Goal: Information Seeking & Learning: Check status

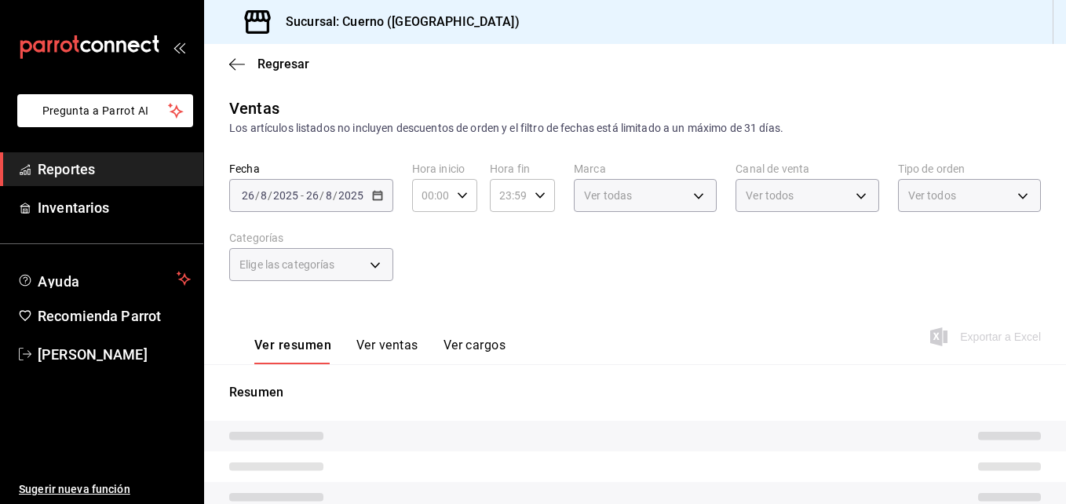
type input "02:59"
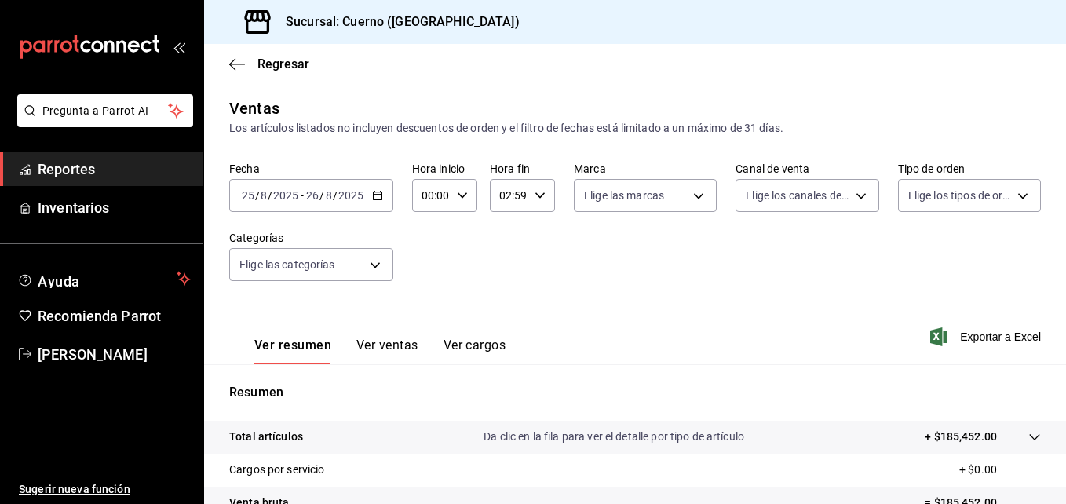
click at [115, 57] on icon "mailbox folders" at bounding box center [89, 47] width 141 height 24
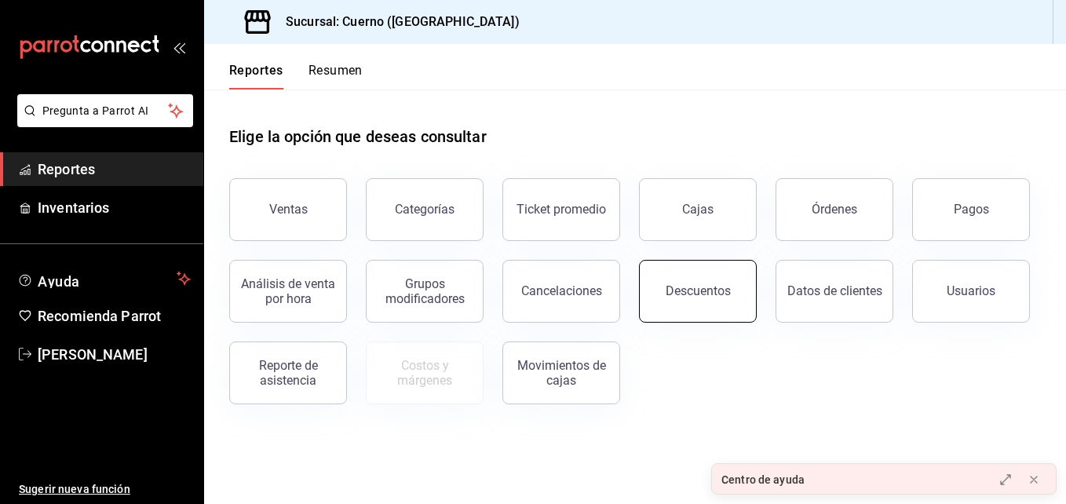
click at [705, 306] on button "Descuentos" at bounding box center [698, 291] width 118 height 63
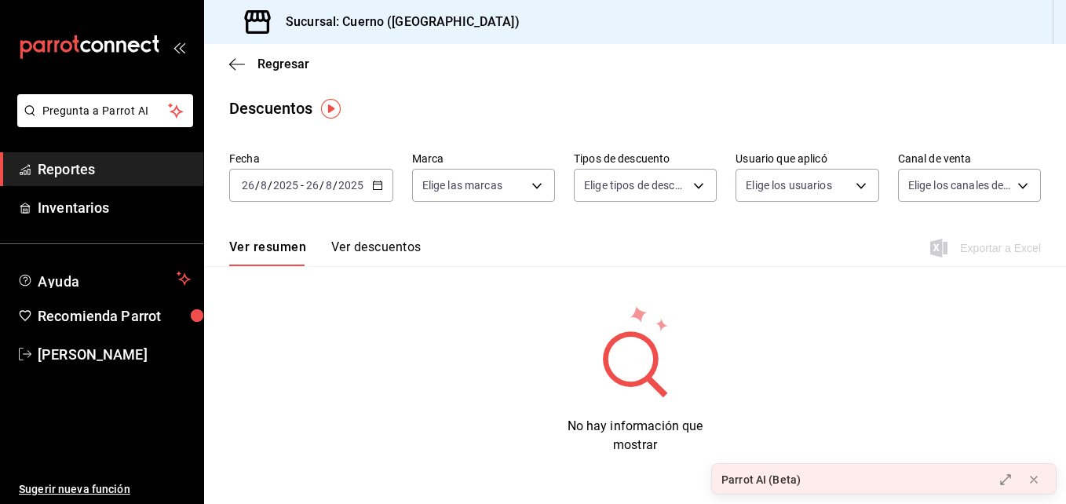
click at [369, 185] on div "[DATE] [DATE] - [DATE] [DATE]" at bounding box center [311, 185] width 164 height 33
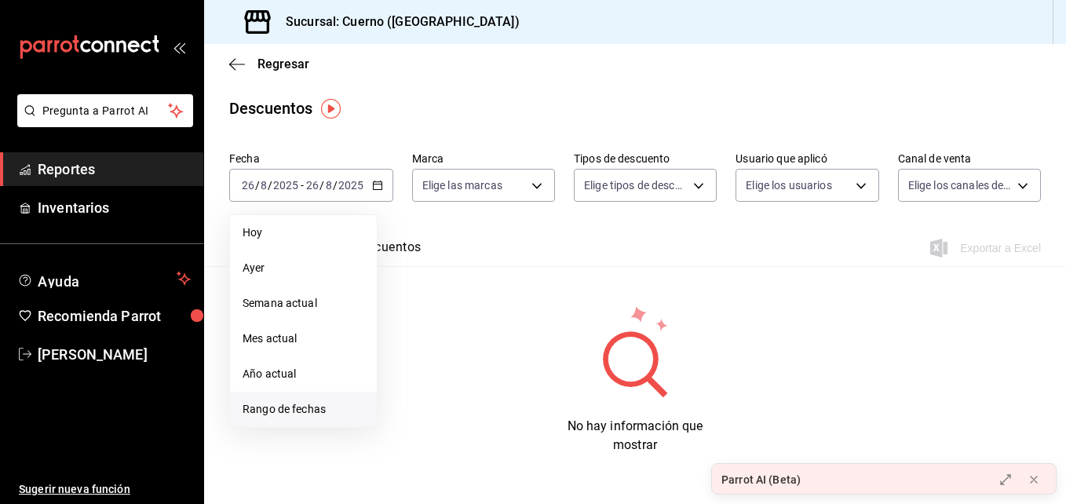
click at [297, 398] on li "Rango de fechas" at bounding box center [303, 409] width 147 height 35
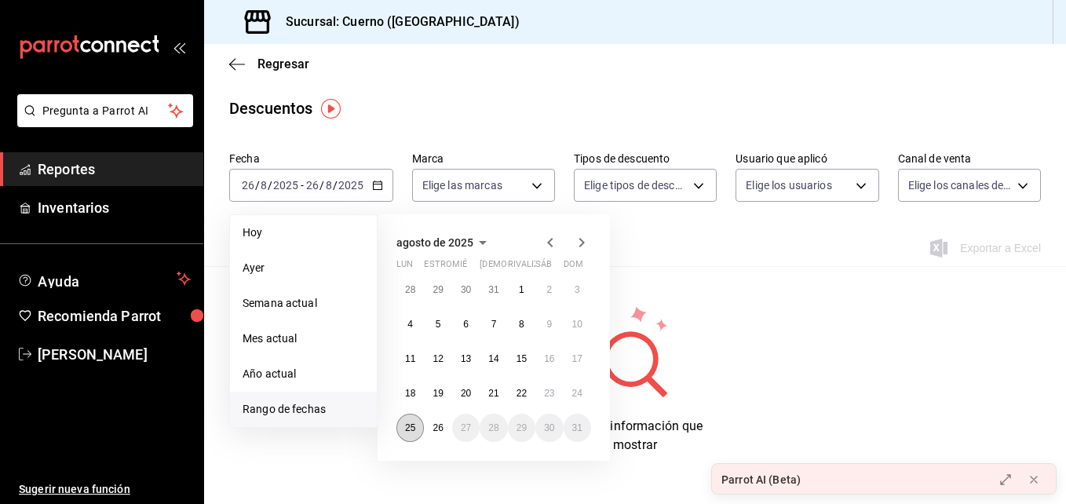
click at [401, 428] on button "25" at bounding box center [409, 428] width 27 height 28
click at [428, 428] on button "26" at bounding box center [437, 428] width 27 height 28
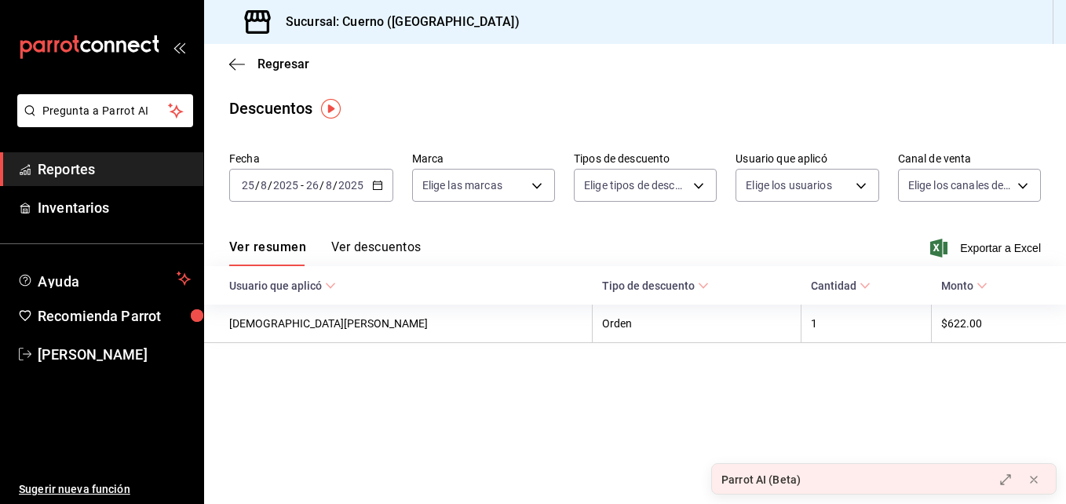
click at [602, 279] on font "Tipo de descuento" at bounding box center [648, 285] width 93 height 13
click at [401, 253] on button "Ver descuentos" at bounding box center [375, 252] width 89 height 27
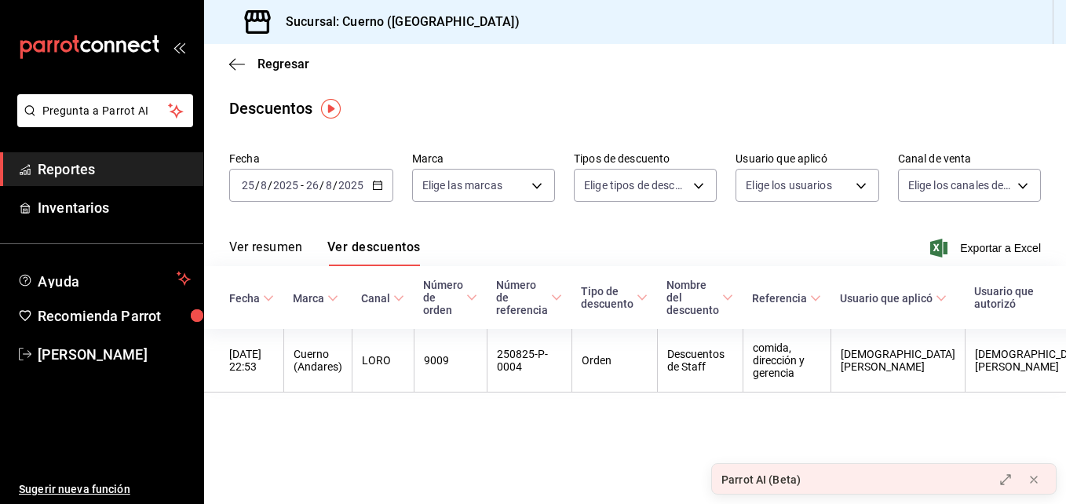
click at [137, 58] on icon "carpetas de buzones" at bounding box center [89, 47] width 141 height 24
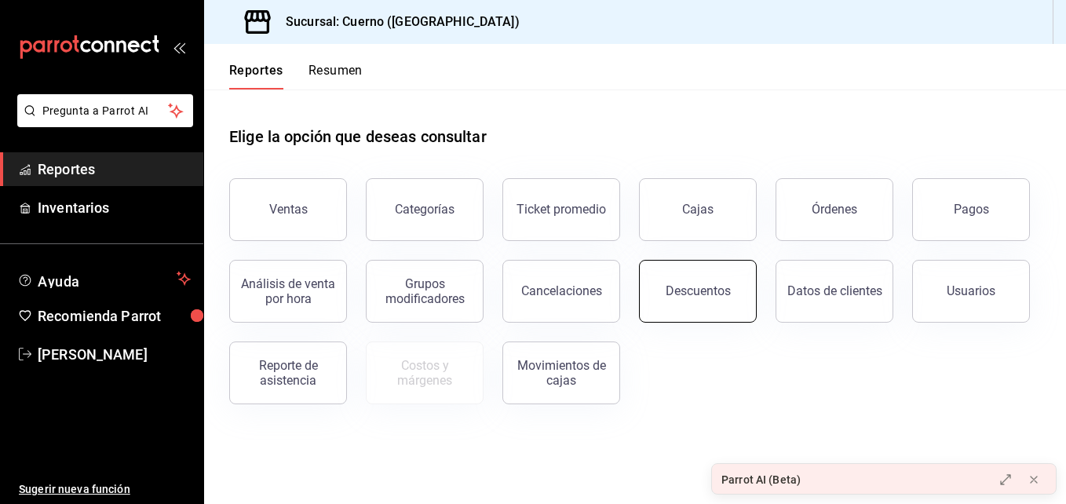
click at [663, 307] on button "Descuentos" at bounding box center [698, 291] width 118 height 63
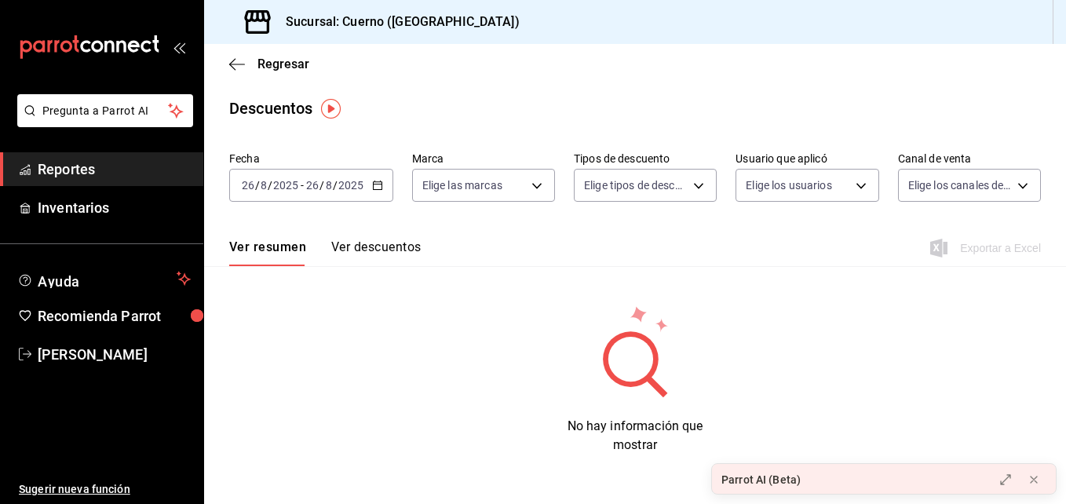
click at [87, 44] on icon "carpetas de buzones" at bounding box center [89, 47] width 141 height 24
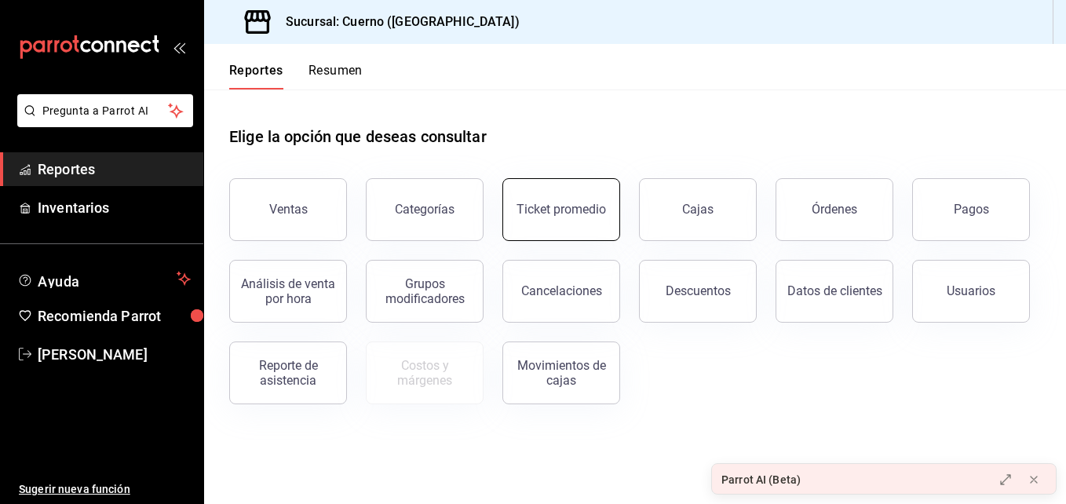
click at [577, 202] on button "Ticket promedio" at bounding box center [561, 209] width 118 height 63
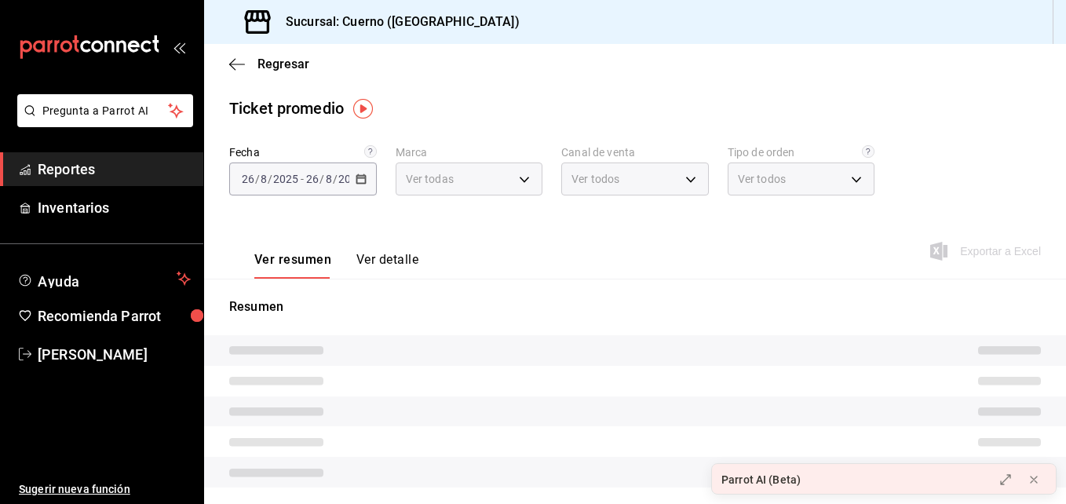
type input "c9e961b9-bc29-480f-a65c-324ff110f526"
type input "PARROT,UBER_EATS,RAPPI,DIDI_FOOD,ONLINE"
type input "dfbf6a66-9e2c-4531-8c07-cb6fdb35851c,965fb10a-4951-4111-90b6-db3caf29f93a,2f3c6…"
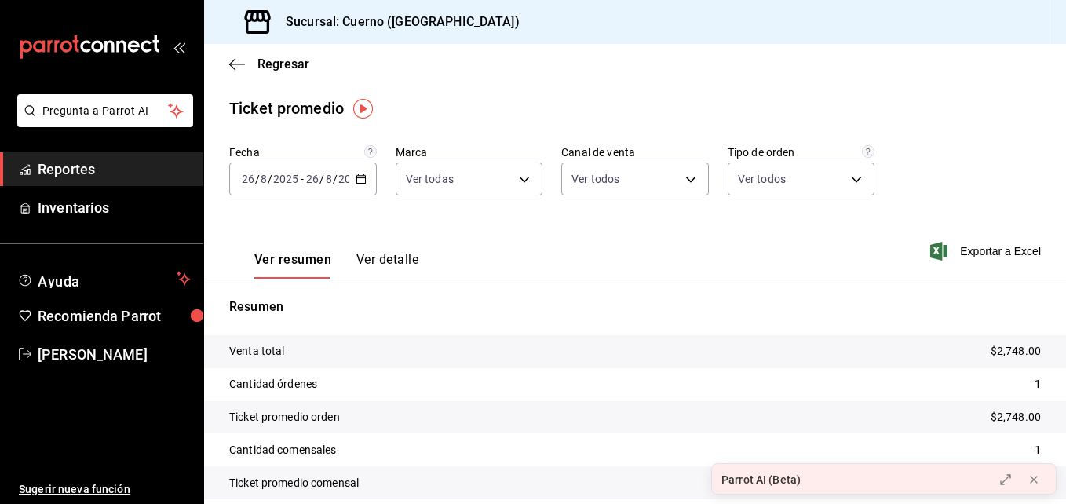
click at [354, 184] on div "[DATE] [DATE] - [DATE] [DATE]" at bounding box center [303, 178] width 148 height 33
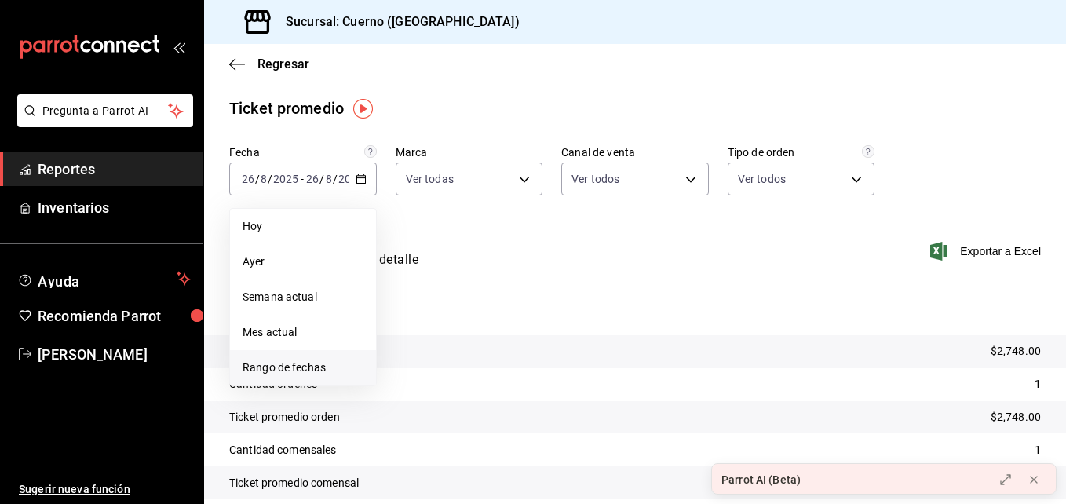
click at [294, 373] on span "Rango de fechas" at bounding box center [302, 367] width 121 height 16
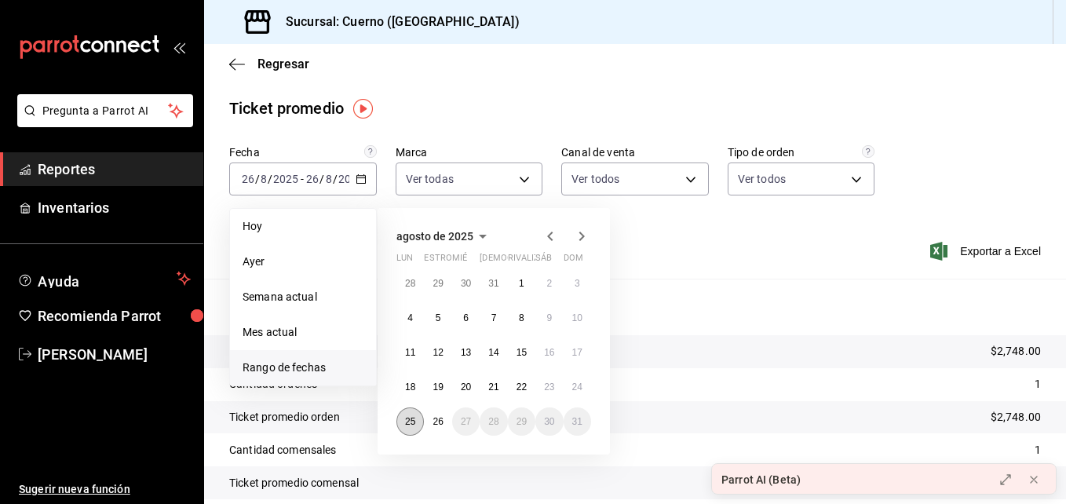
click at [410, 421] on abbr "25" at bounding box center [410, 421] width 10 height 11
click at [424, 421] on button "26" at bounding box center [437, 421] width 27 height 28
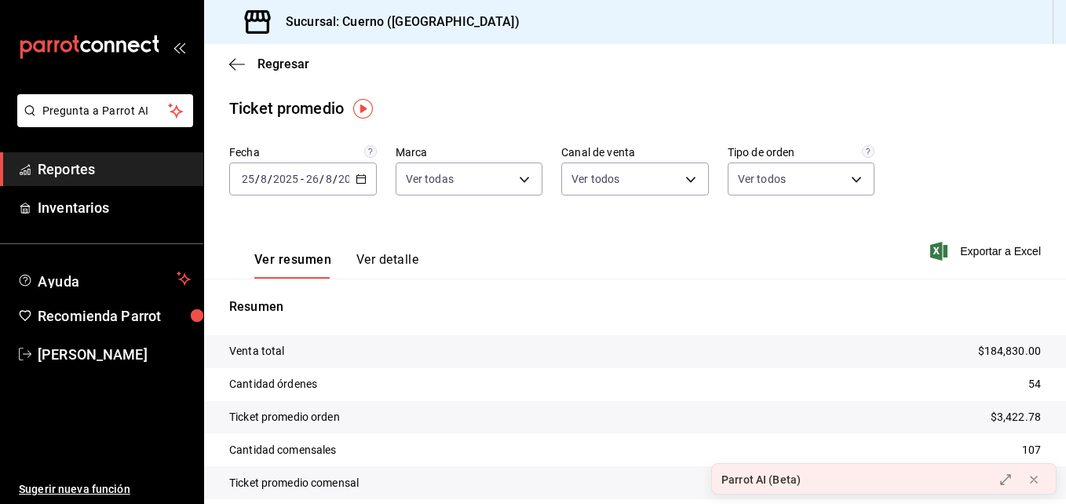
click at [358, 183] on \(Stroke\) "button" at bounding box center [360, 179] width 9 height 9
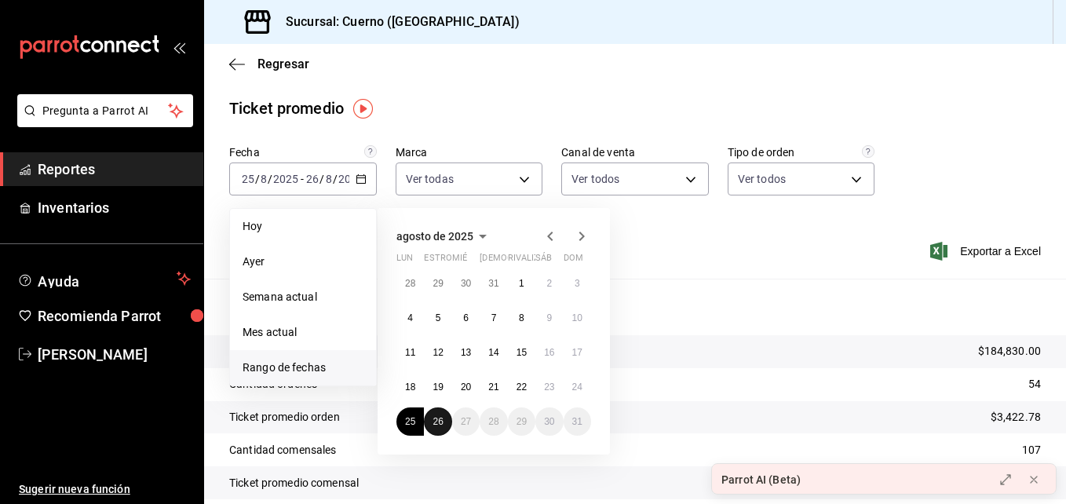
click at [431, 426] on button "26" at bounding box center [437, 421] width 27 height 28
click at [406, 417] on abbr "25" at bounding box center [410, 421] width 10 height 11
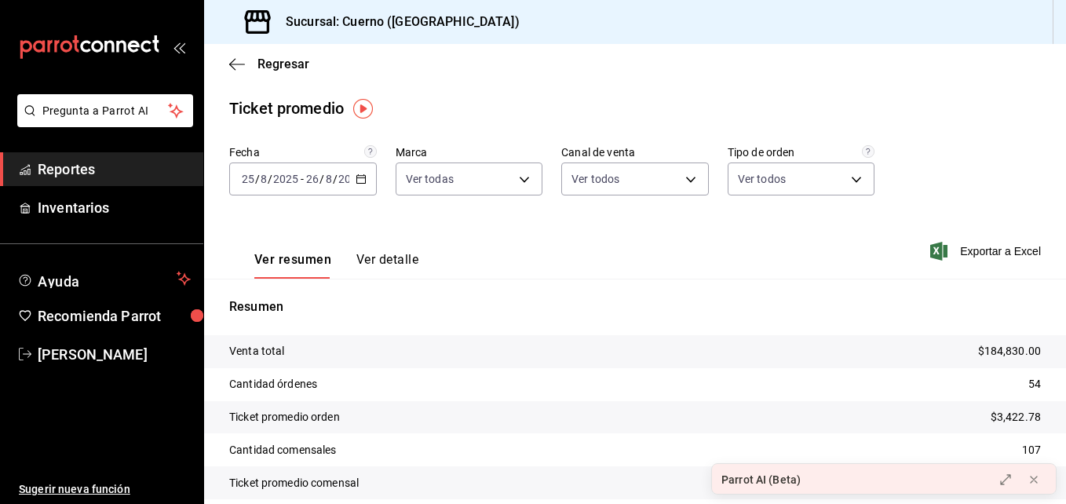
scroll to position [64, 0]
